Goal: Find specific page/section: Find specific page/section

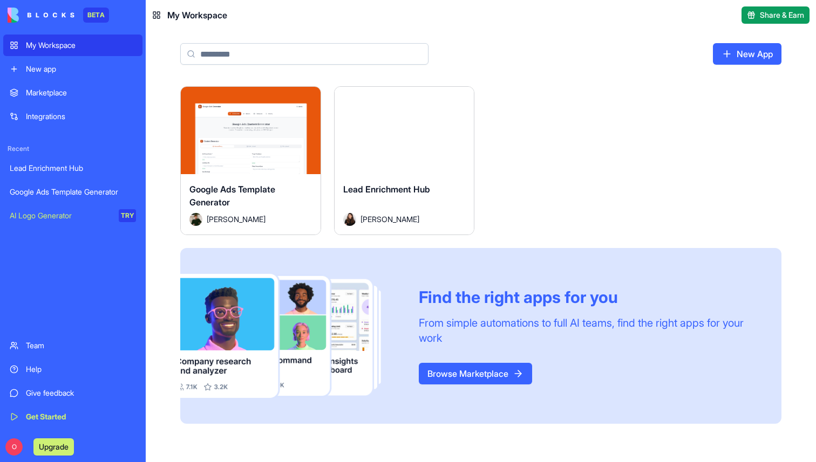
click at [60, 97] on div "Marketplace" at bounding box center [81, 92] width 110 height 11
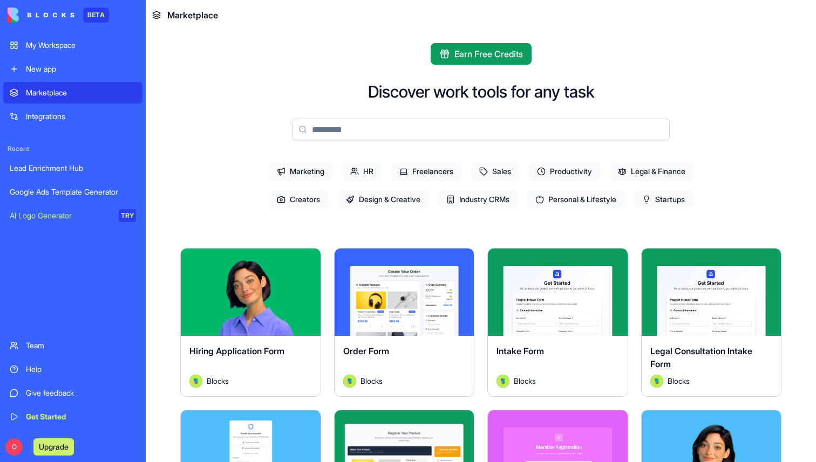
click at [292, 175] on span "Marketing" at bounding box center [300, 171] width 65 height 19
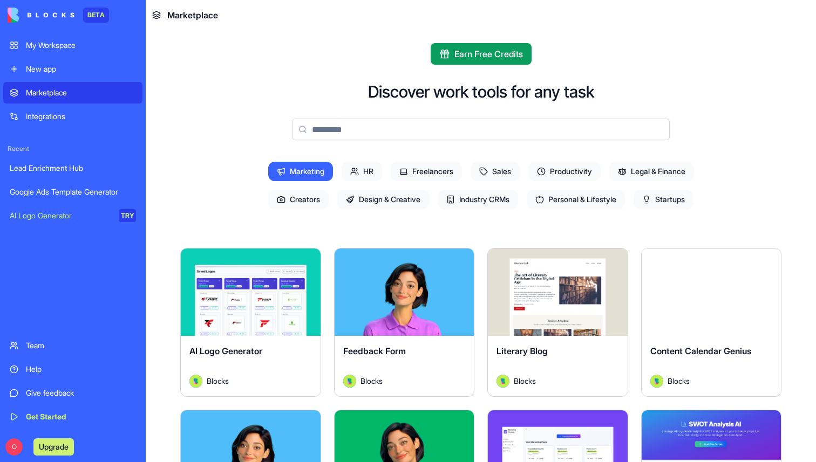
click at [46, 47] on div "My Workspace" at bounding box center [81, 45] width 110 height 11
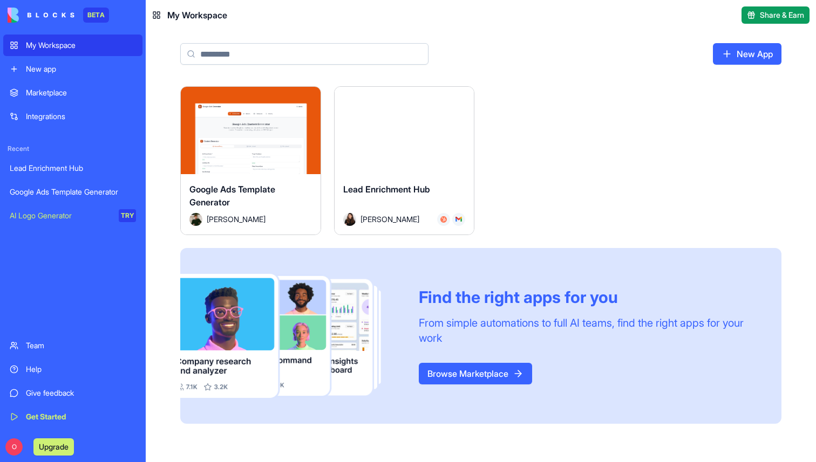
click at [58, 84] on link "Marketplace" at bounding box center [72, 93] width 139 height 22
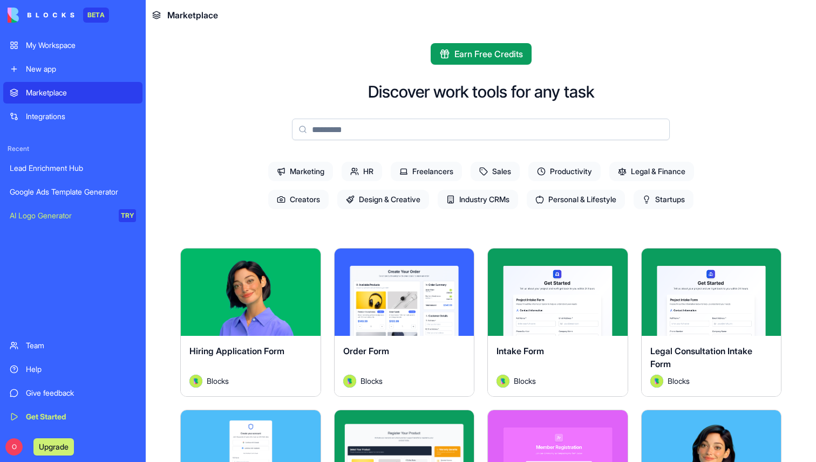
click at [491, 168] on span "Sales" at bounding box center [495, 171] width 49 height 19
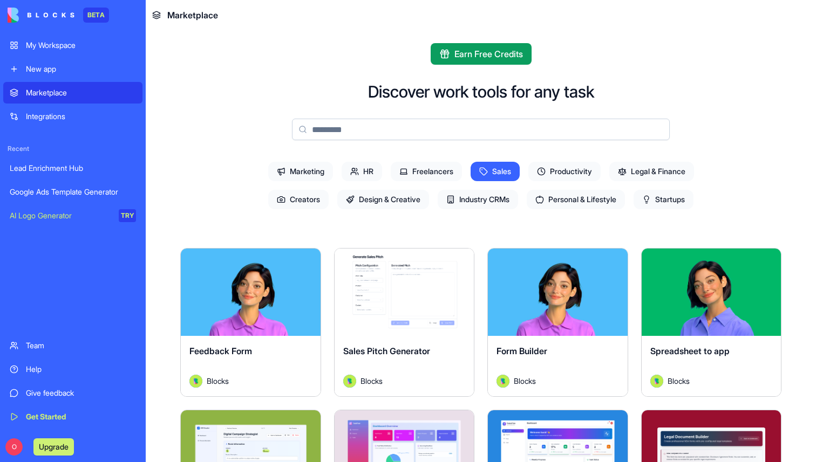
click at [499, 188] on div "Marketing HR Freelancers Sales Productivity Legal & Finance Creators Design & C…" at bounding box center [480, 186] width 483 height 56
click at [499, 196] on span "Industry CRMs" at bounding box center [478, 199] width 80 height 19
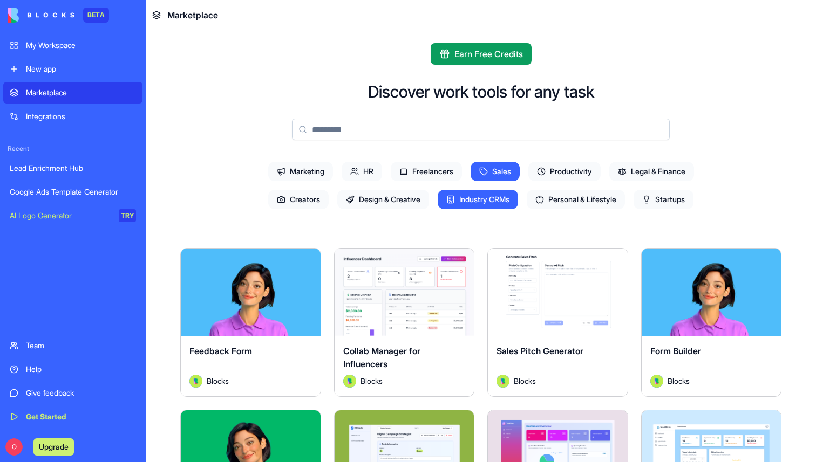
click at [497, 172] on span "Sales" at bounding box center [495, 171] width 49 height 19
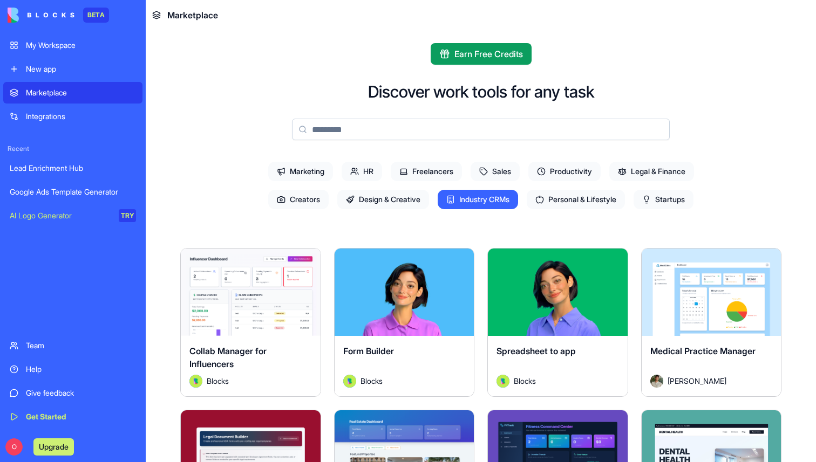
click at [496, 193] on span "Industry CRMs" at bounding box center [478, 199] width 80 height 19
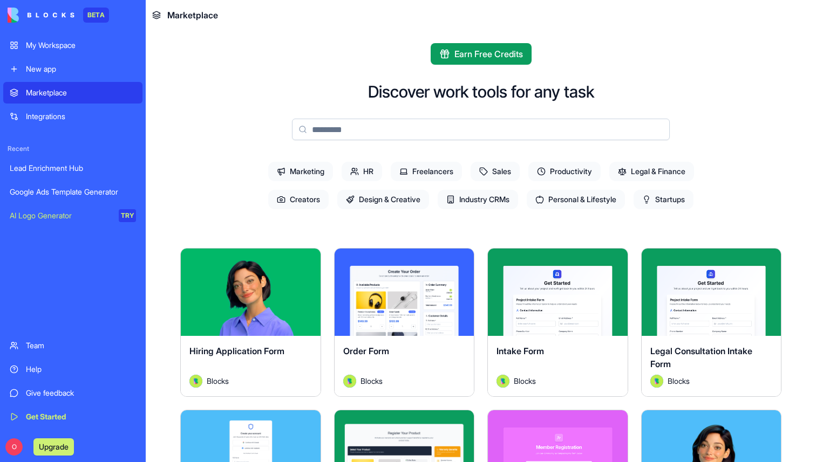
click at [497, 166] on span "Sales" at bounding box center [495, 171] width 49 height 19
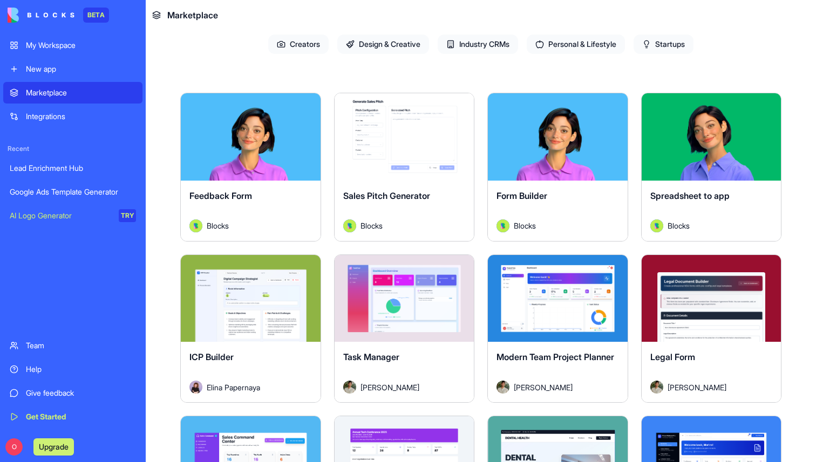
scroll to position [177, 0]
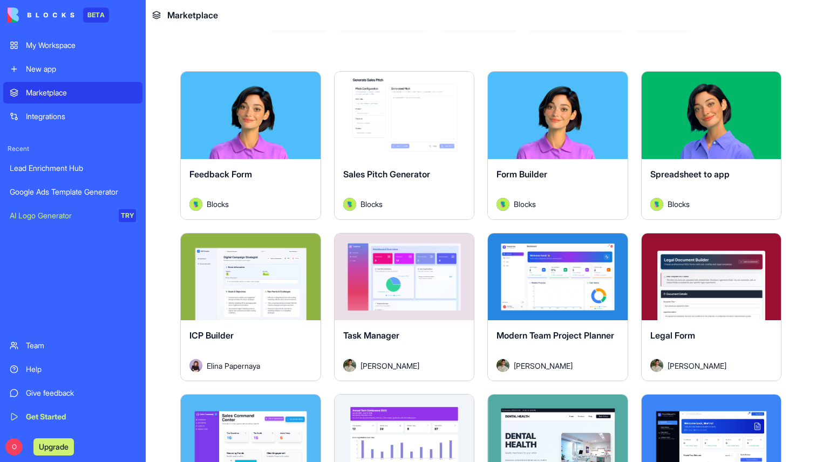
click at [46, 40] on div "My Workspace" at bounding box center [81, 45] width 110 height 11
